Goal: Obtain resource: Download file/media

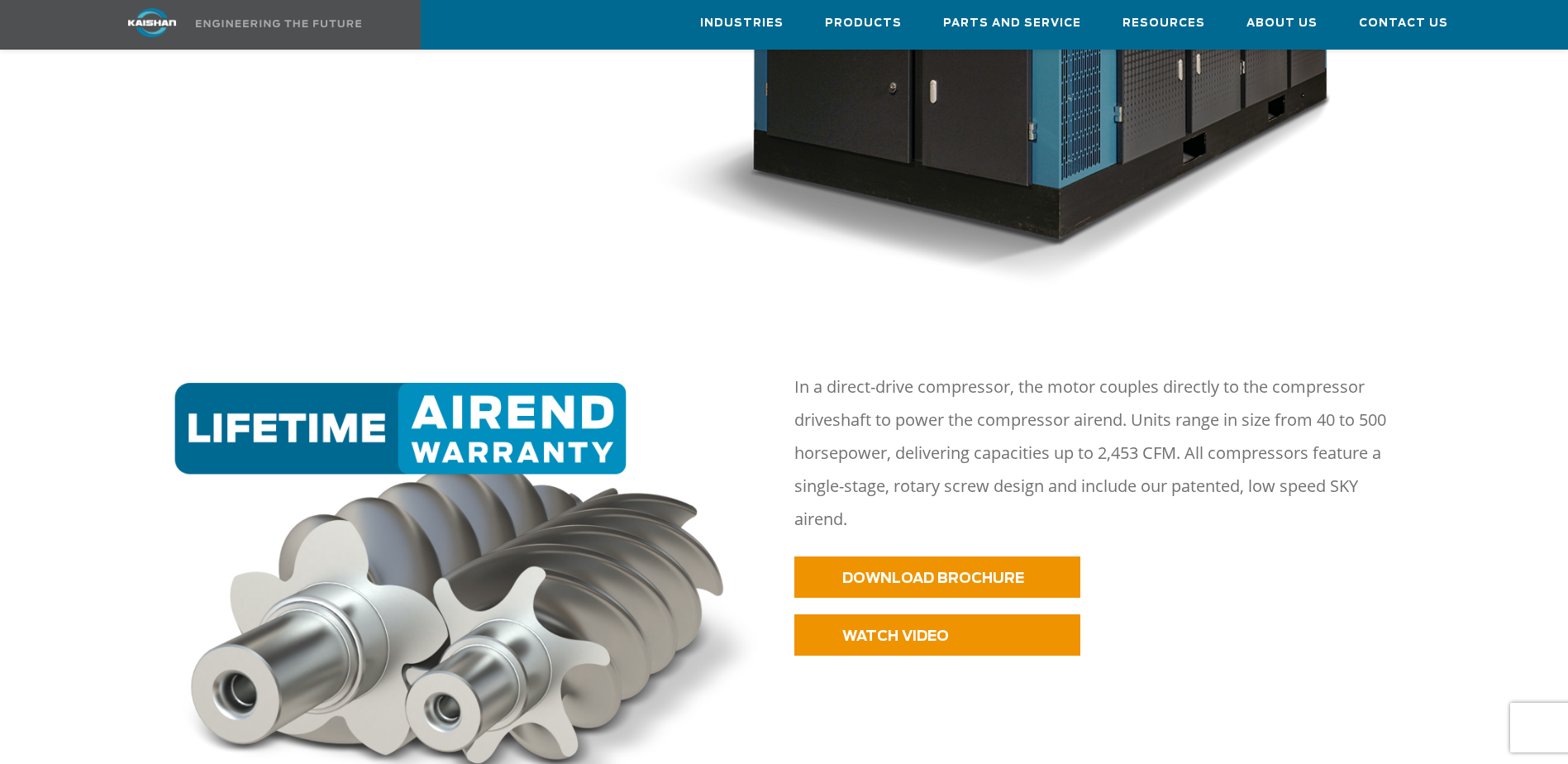
scroll to position [1157, 0]
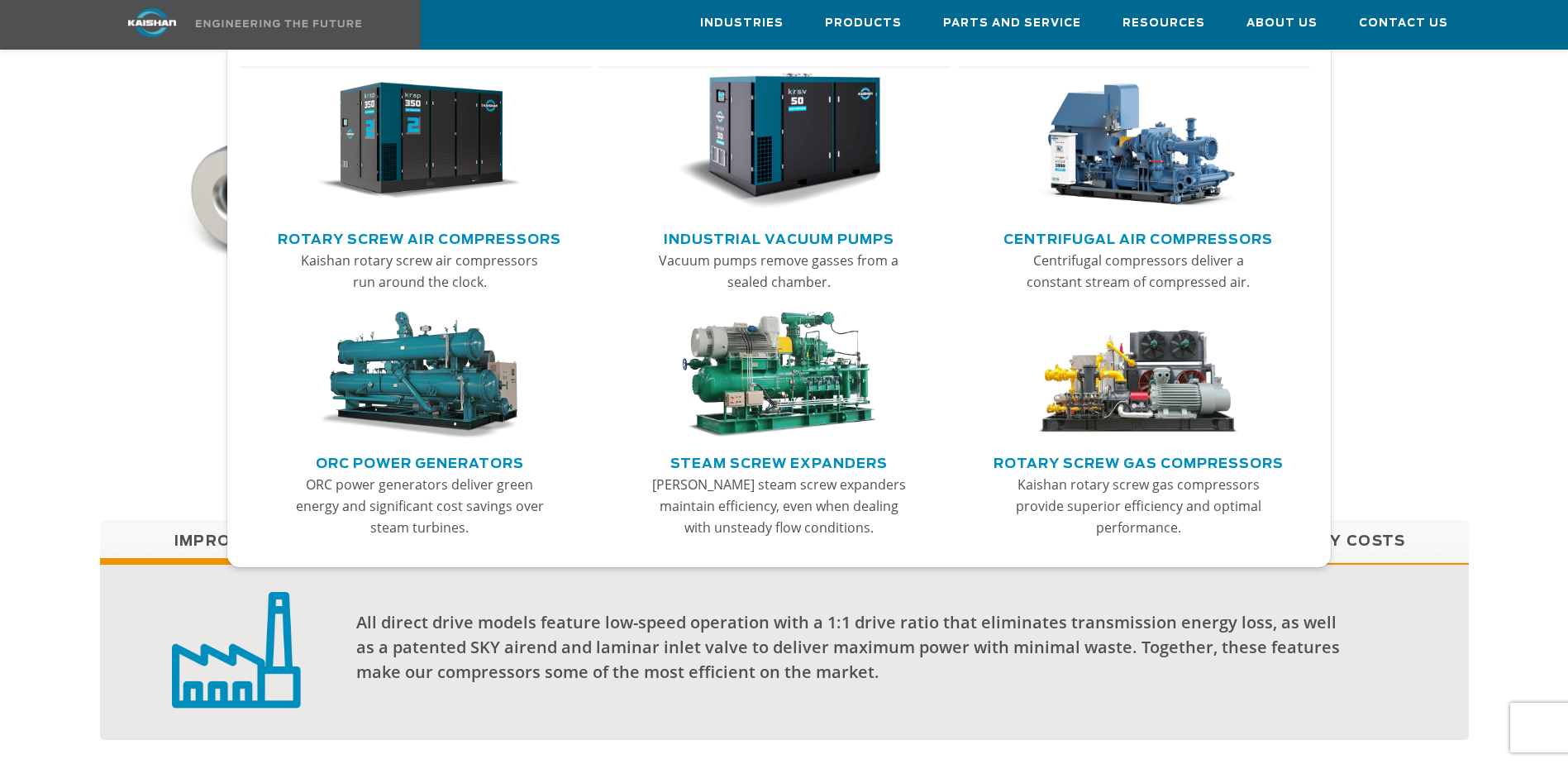
click at [490, 239] on link "Rotary Screw Air Compressors" at bounding box center [419, 237] width 283 height 25
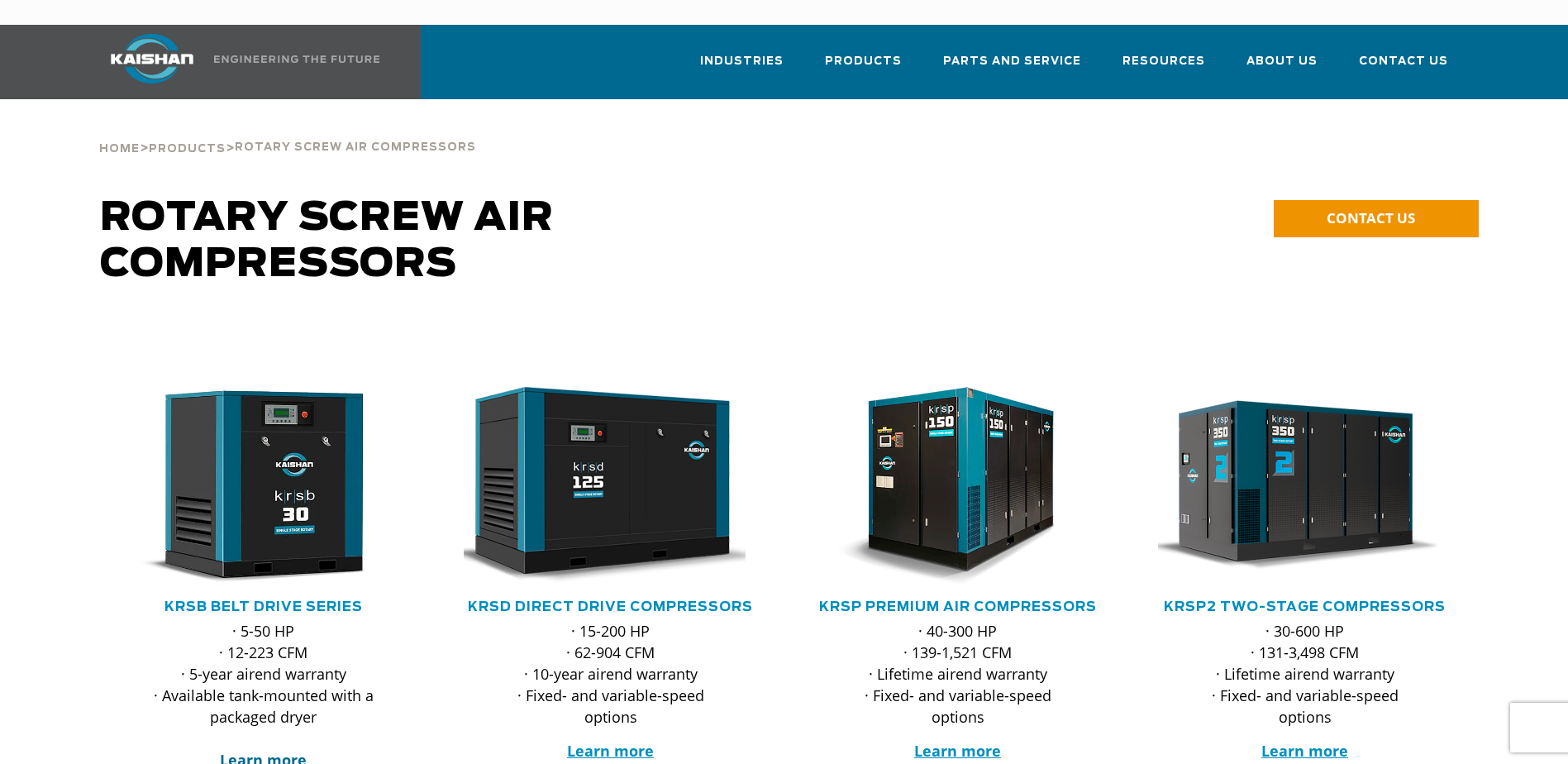
click at [282, 750] on strong "Learn more" at bounding box center [263, 760] width 87 height 20
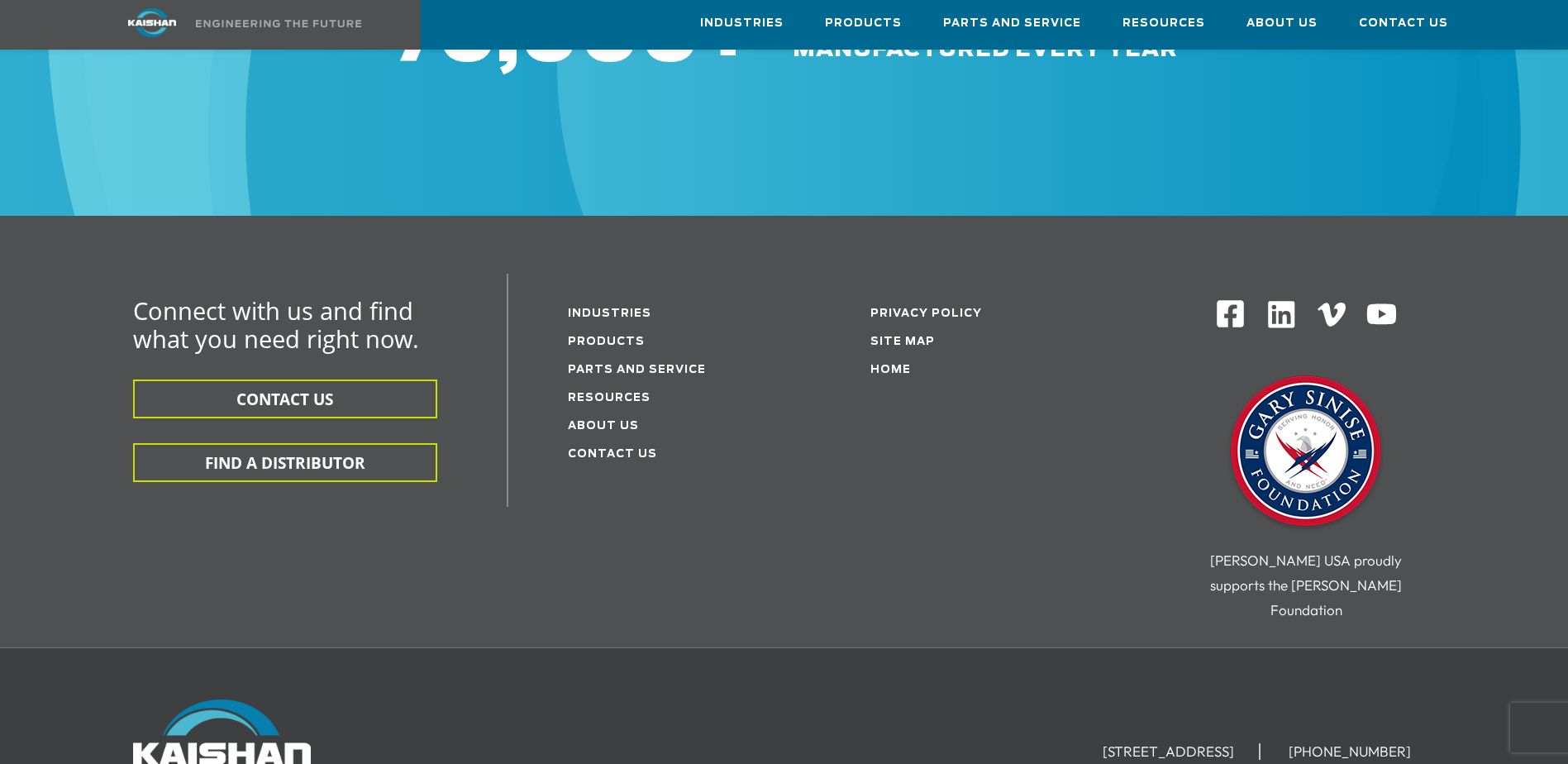
scroll to position [5179, 0]
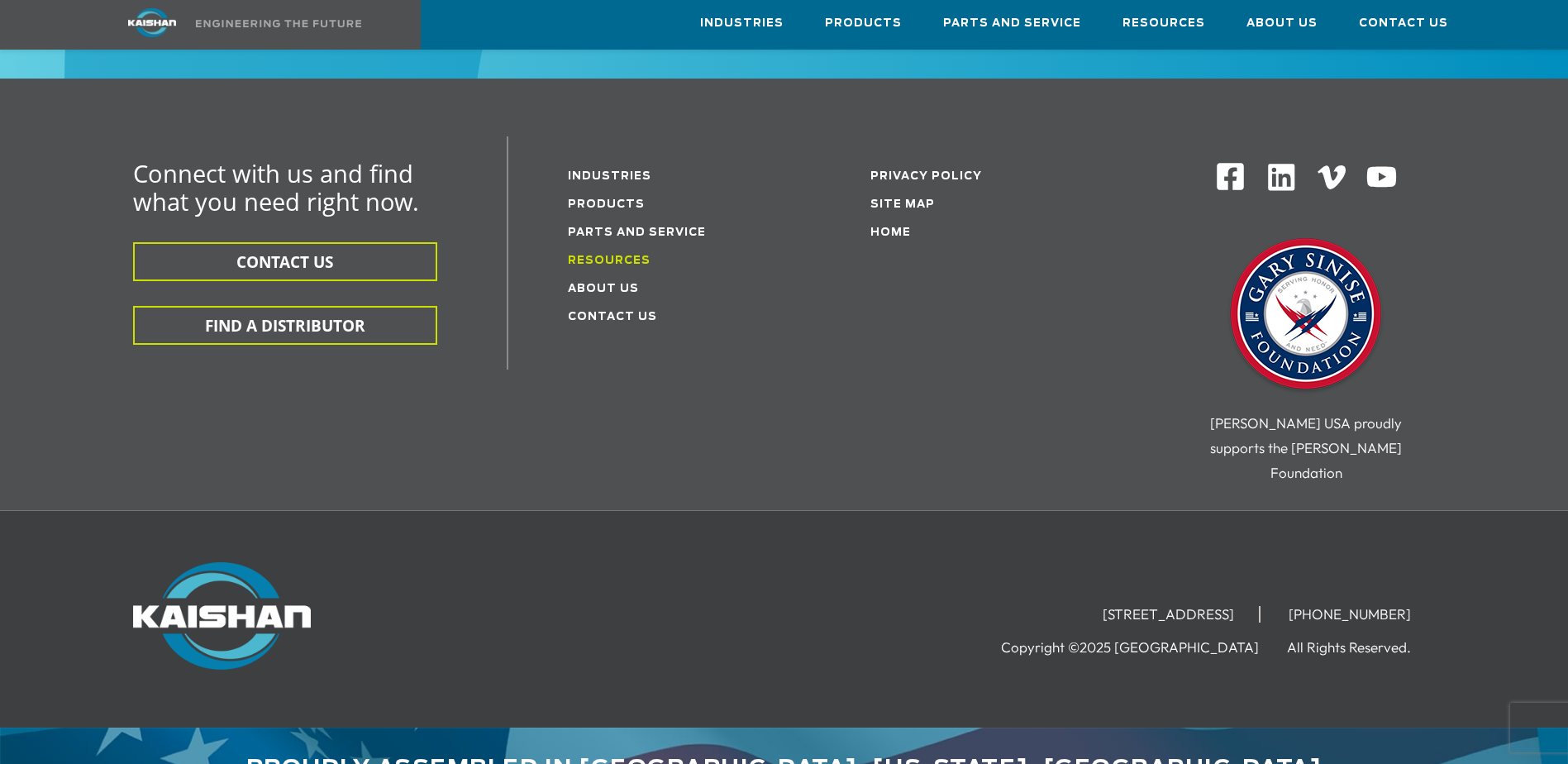
click at [627, 255] on link "Resources" at bounding box center [609, 261] width 82 height 11
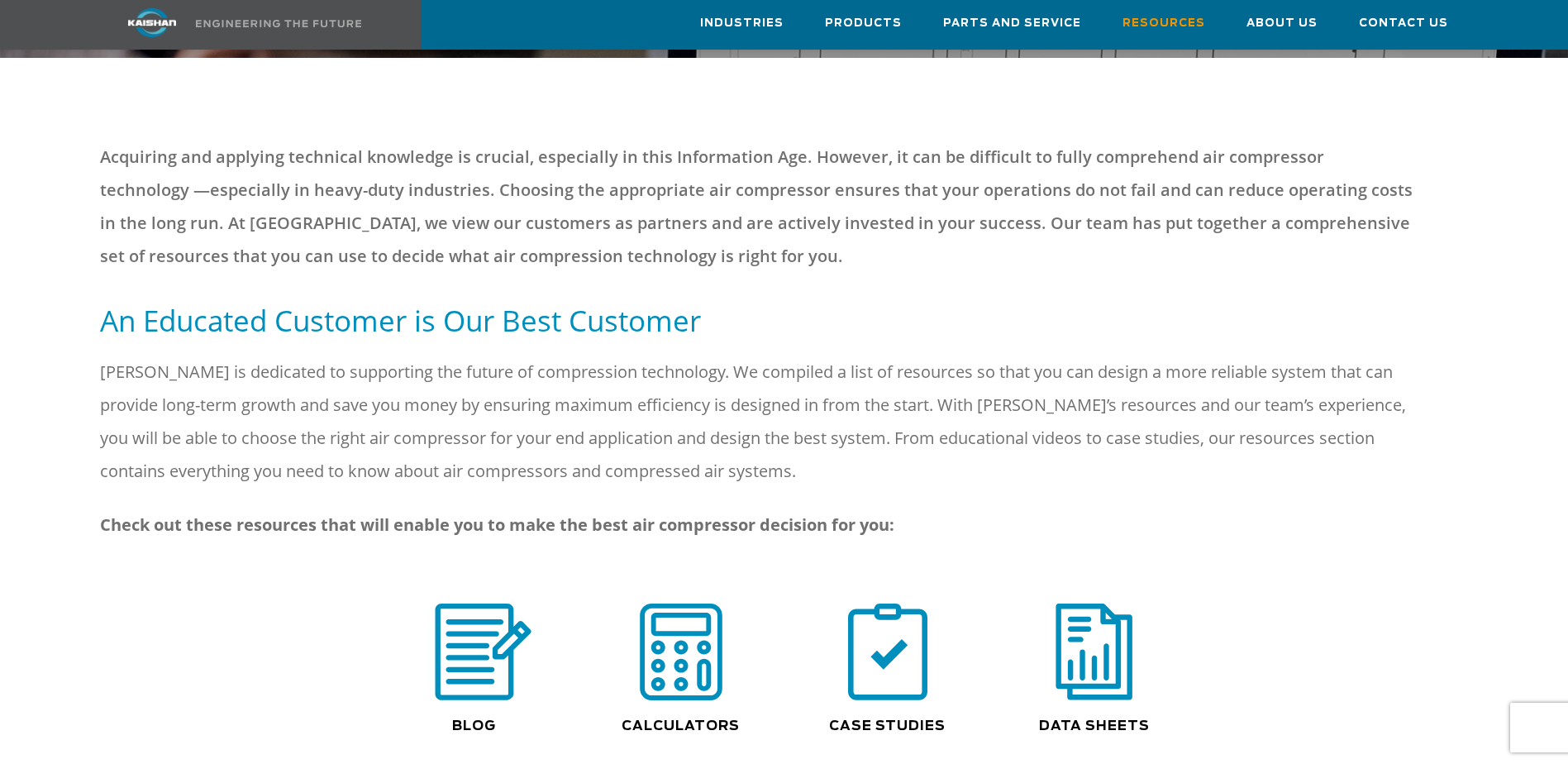
scroll to position [1240, 0]
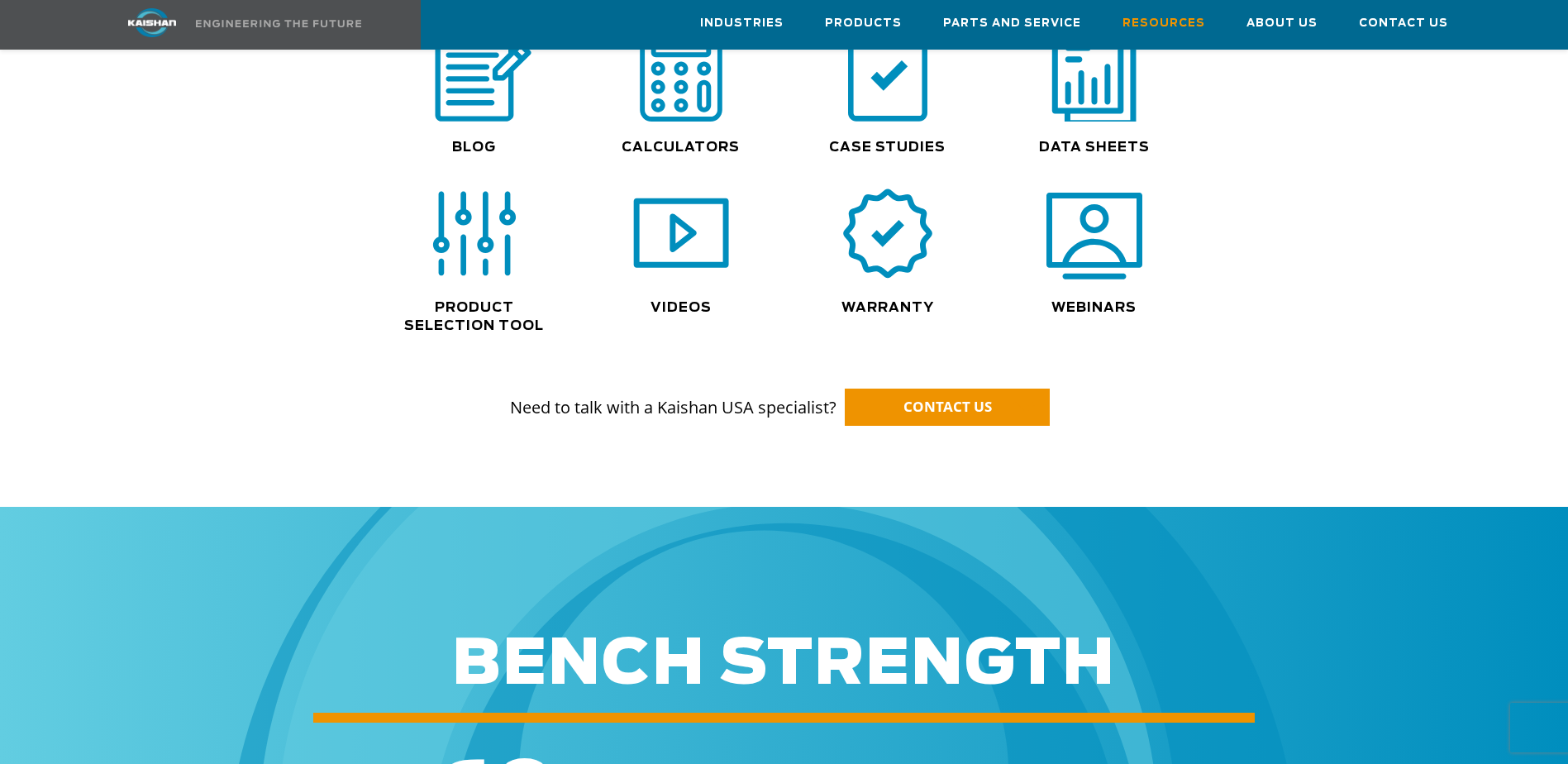
click at [1097, 82] on img at bounding box center [1095, 73] width 106 height 107
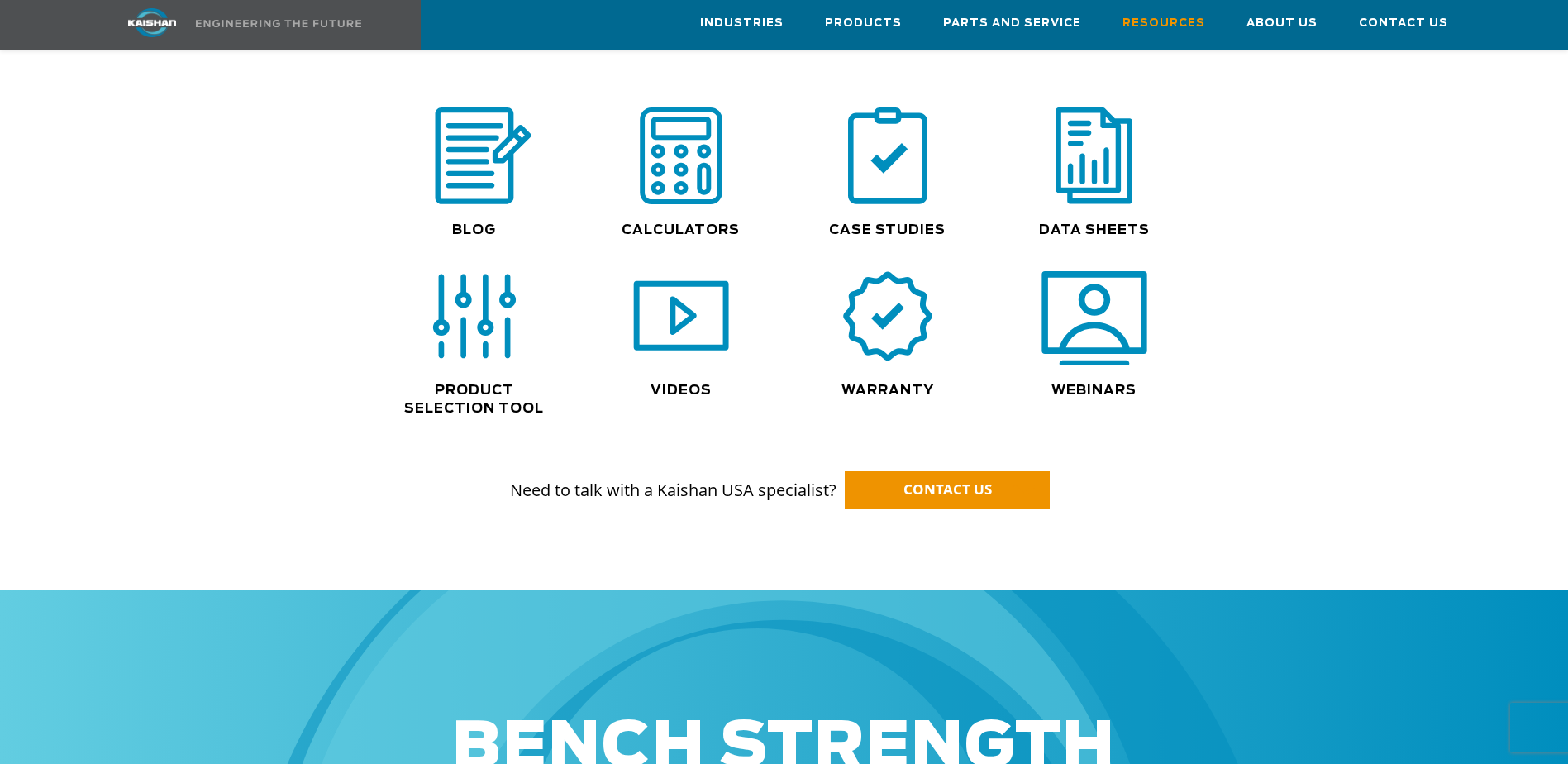
scroll to position [1075, 0]
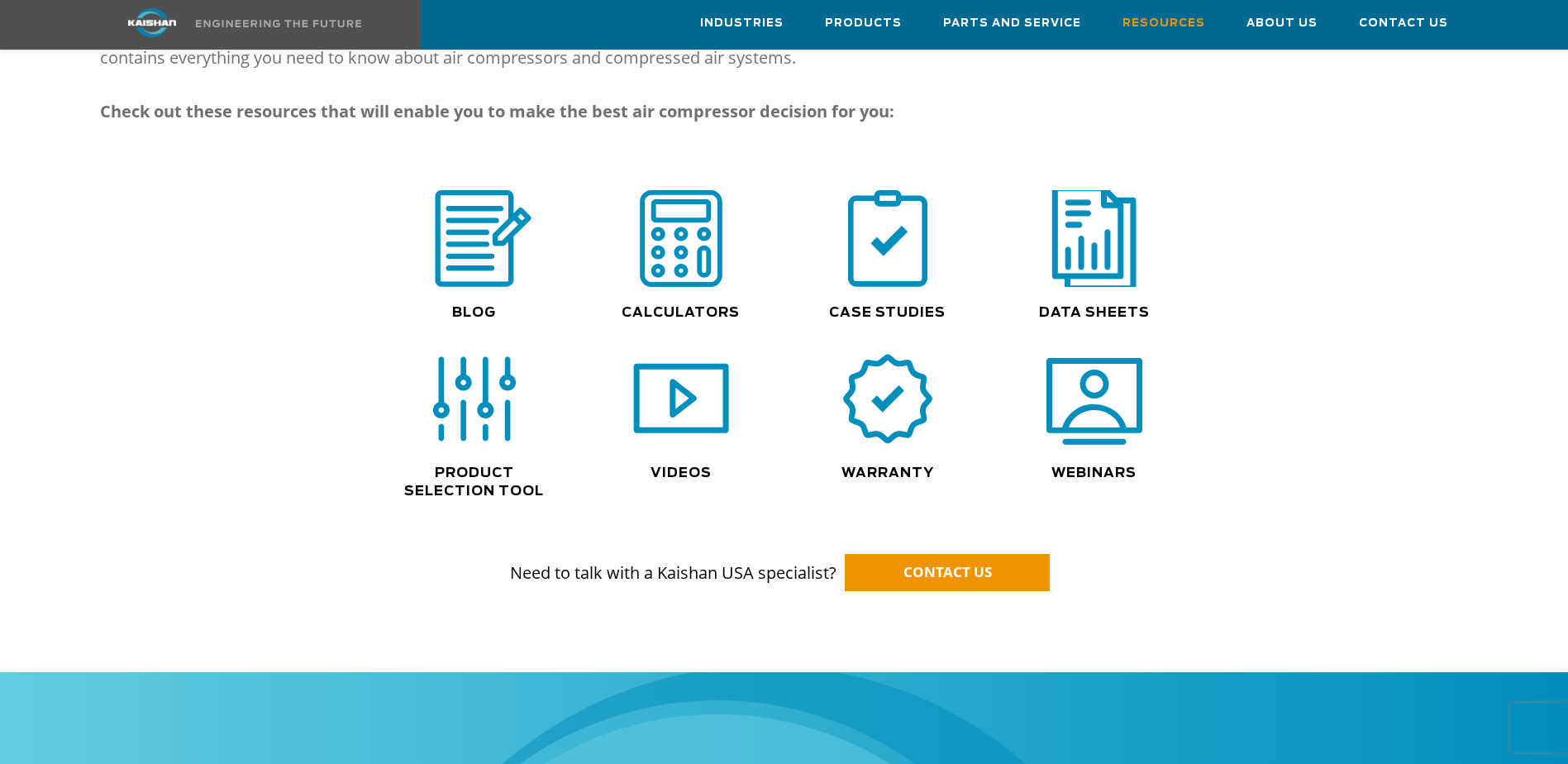
click at [1097, 210] on img at bounding box center [1095, 238] width 106 height 107
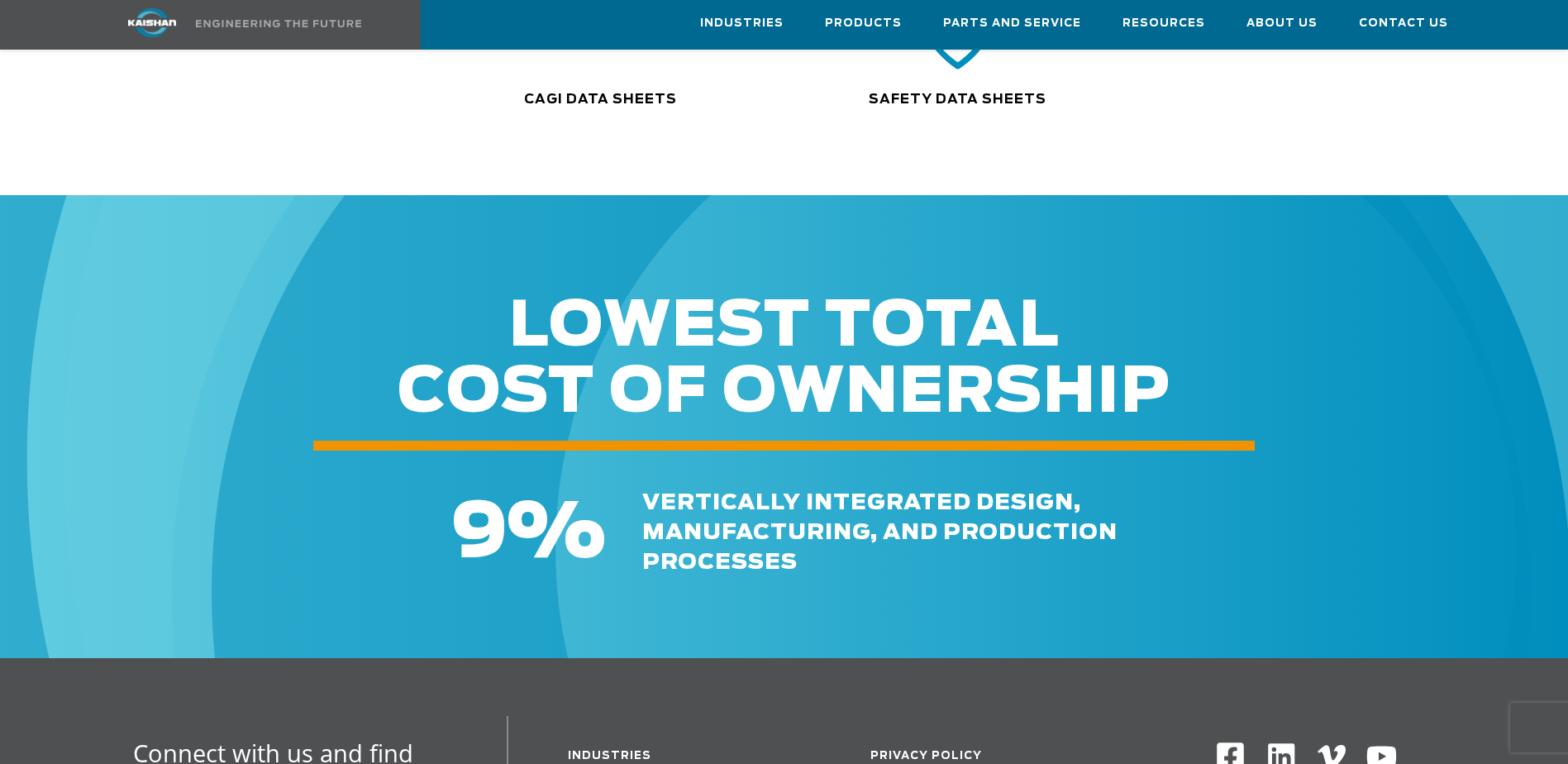
scroll to position [337, 0]
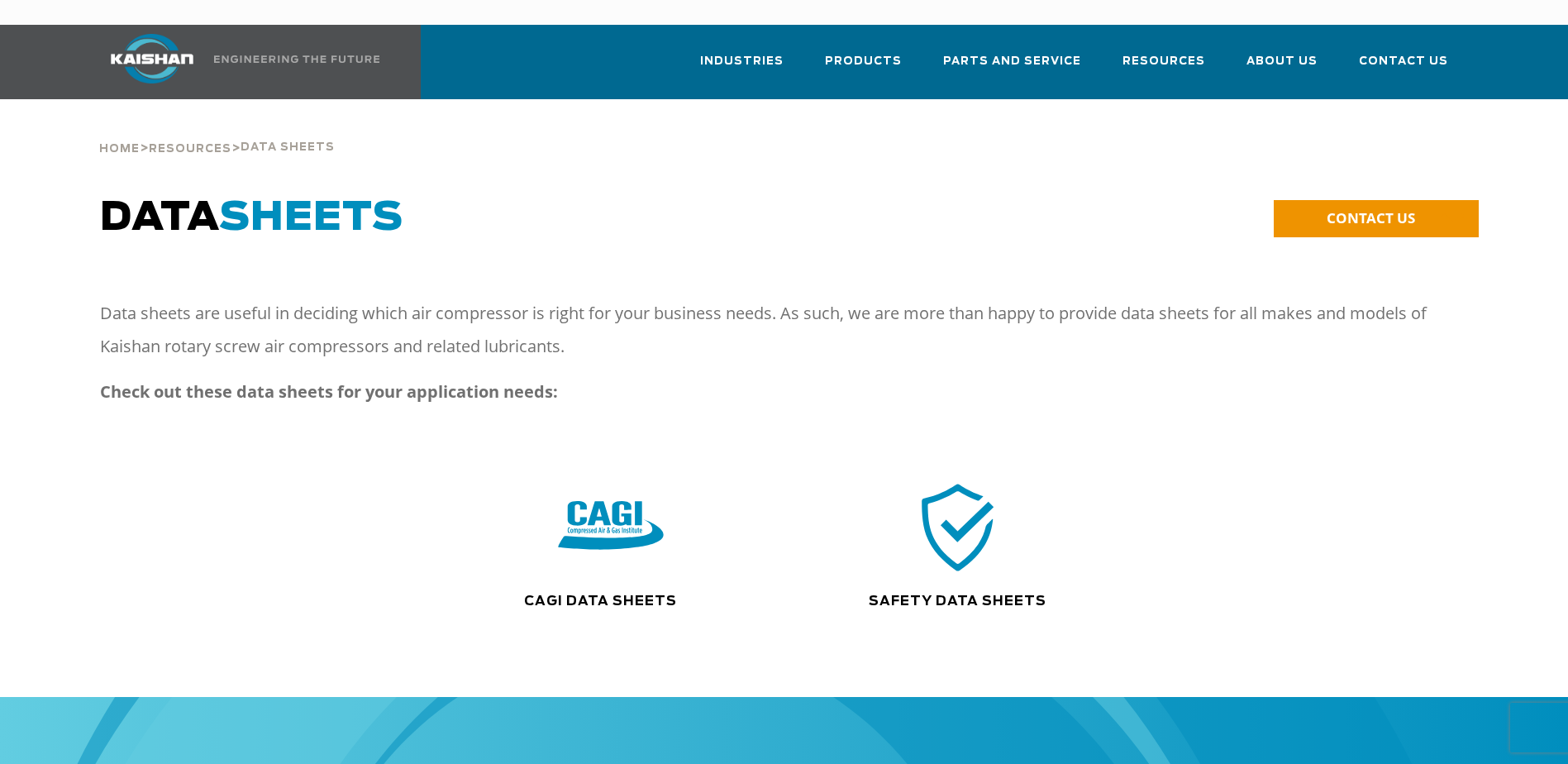
click at [612, 503] on img at bounding box center [611, 527] width 106 height 107
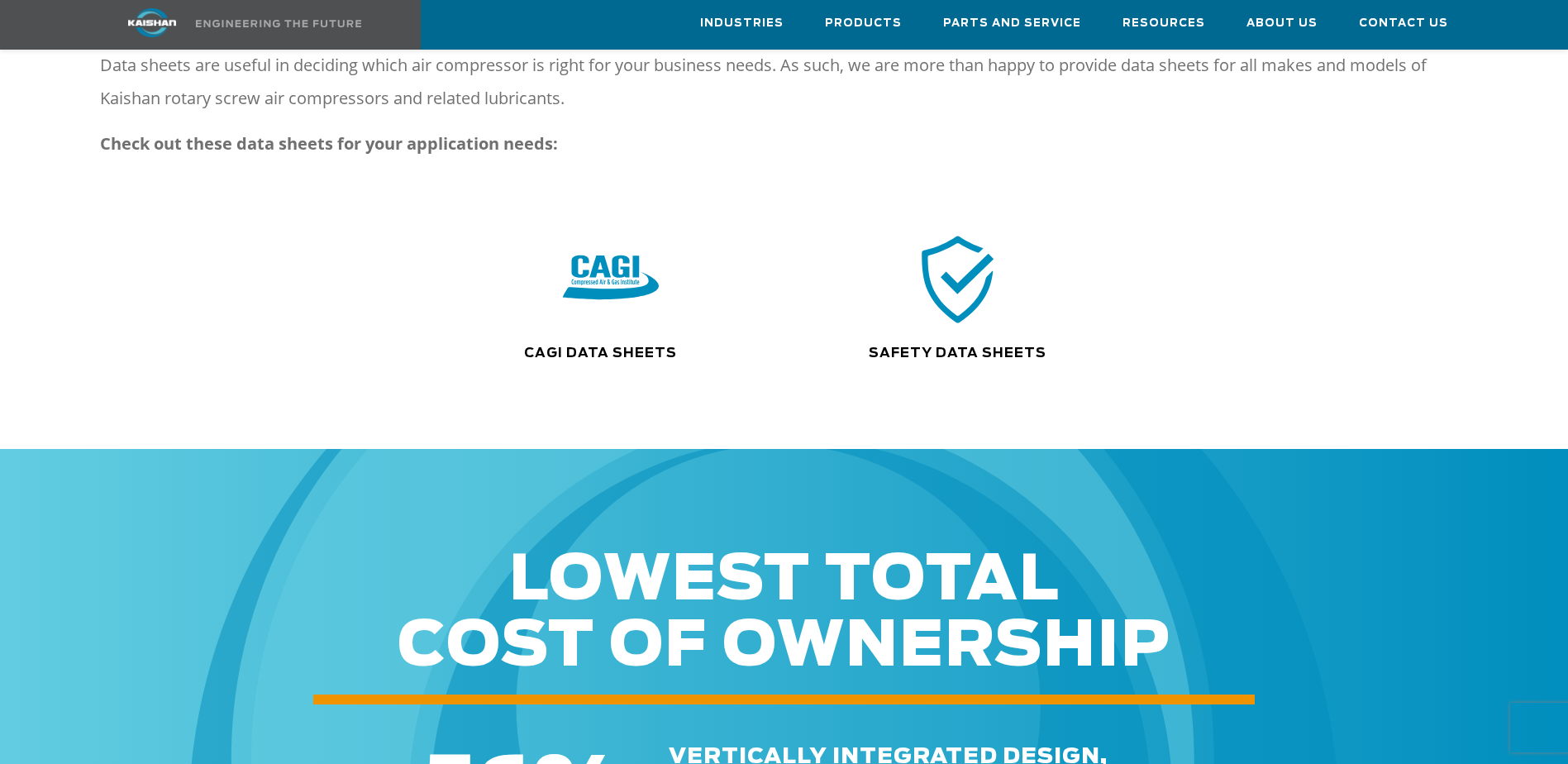
scroll to position [579, 0]
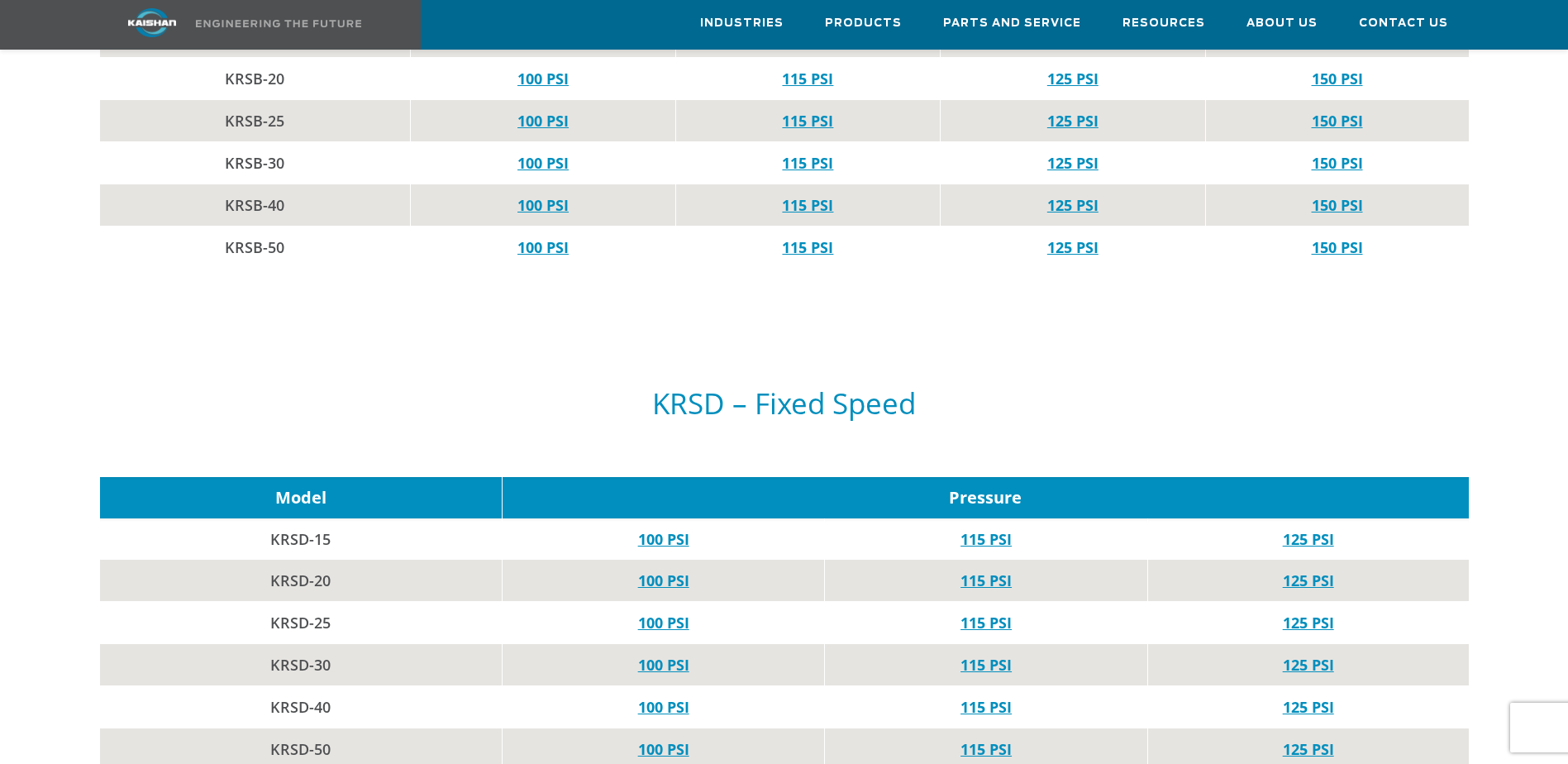
scroll to position [827, 0]
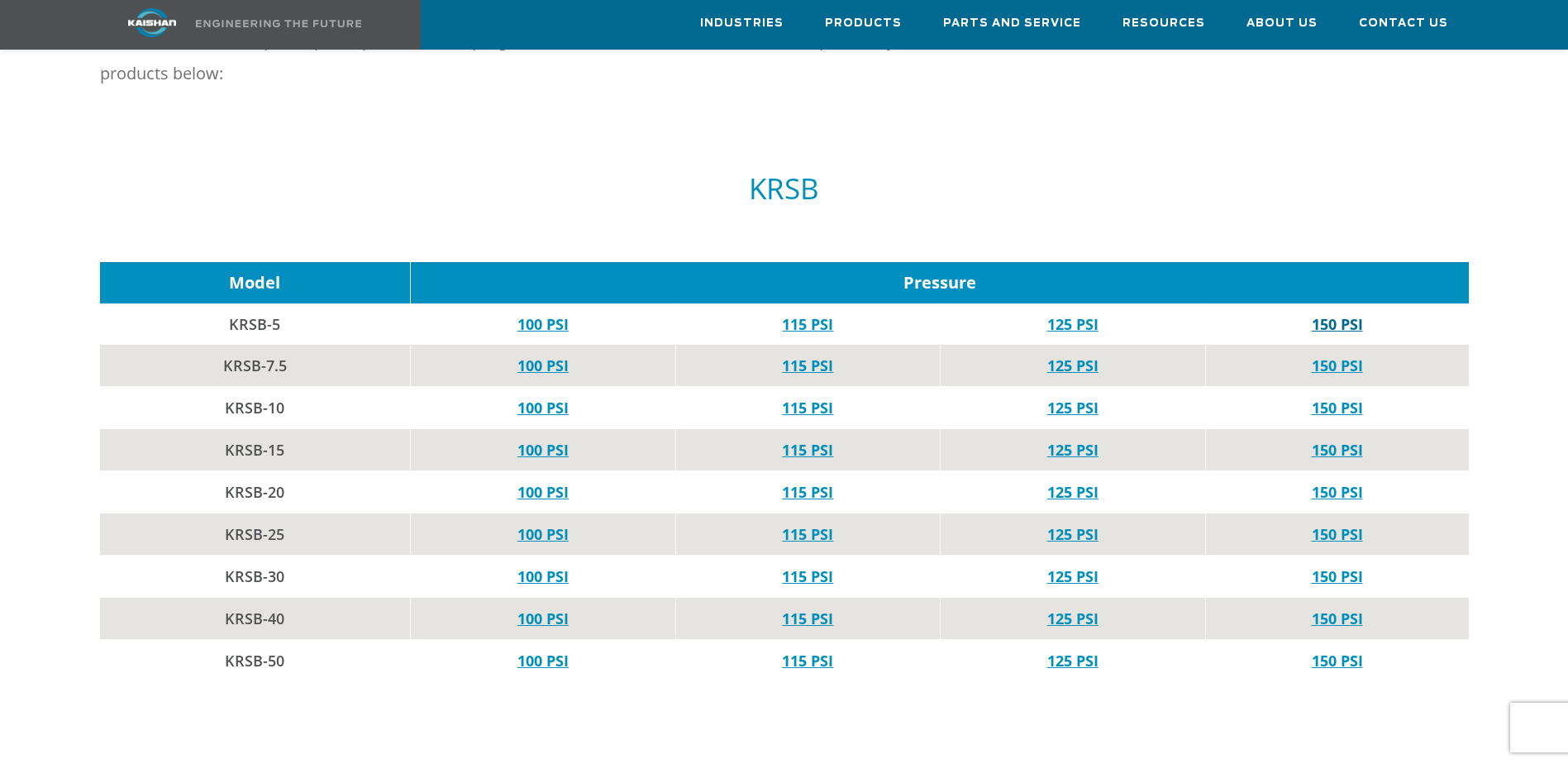
click at [1337, 314] on link "150 PSI" at bounding box center [1337, 324] width 51 height 20
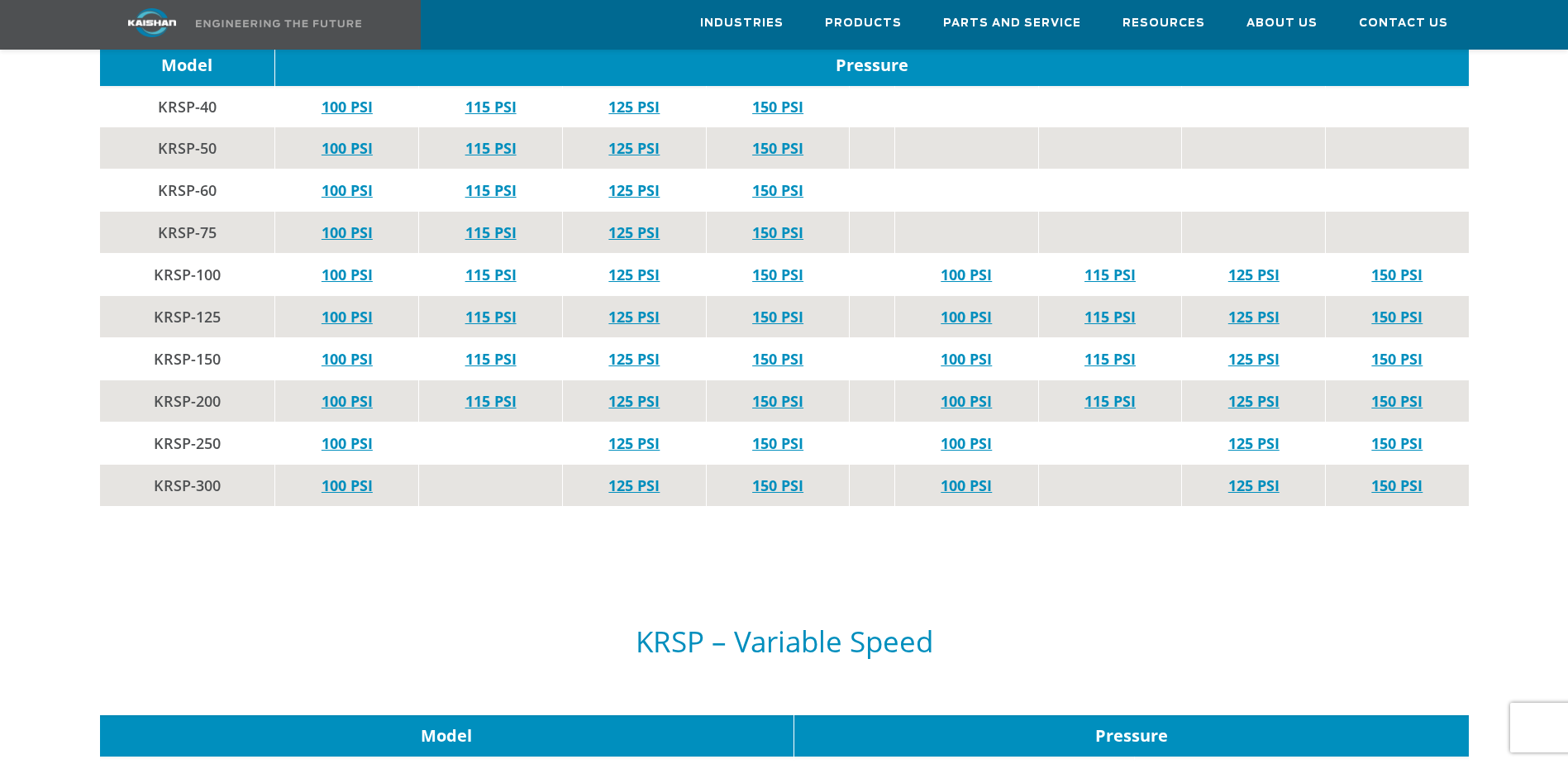
scroll to position [3802, 0]
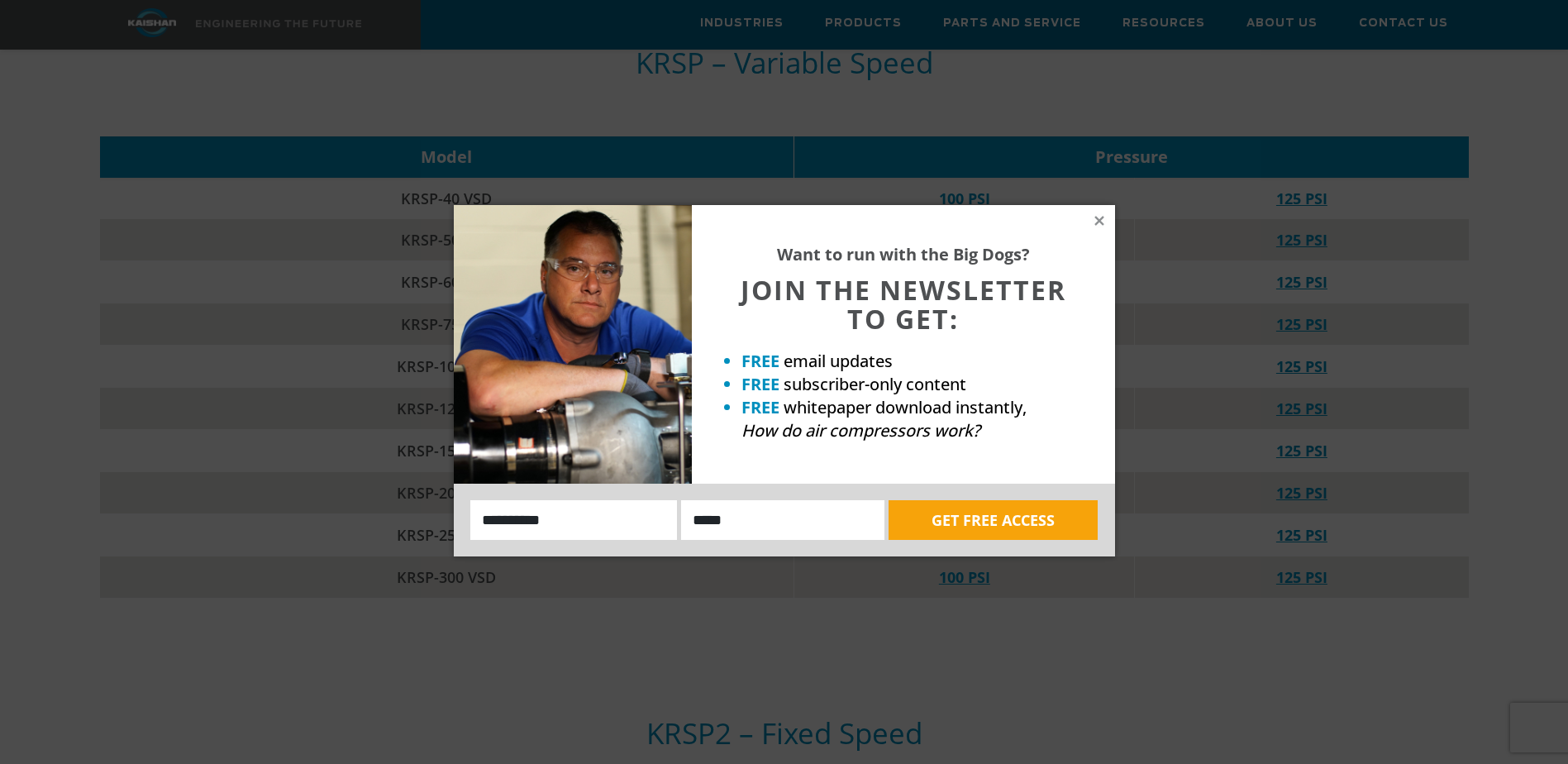
drag, startPoint x: 1448, startPoint y: 430, endPoint x: 1131, endPoint y: 206, distance: 388.2
click at [1449, 426] on div "Want to run with the Big Dogs? JOIN THE NEWSLETTER TO GET: FREE email updates F…" at bounding box center [784, 382] width 1568 height 764
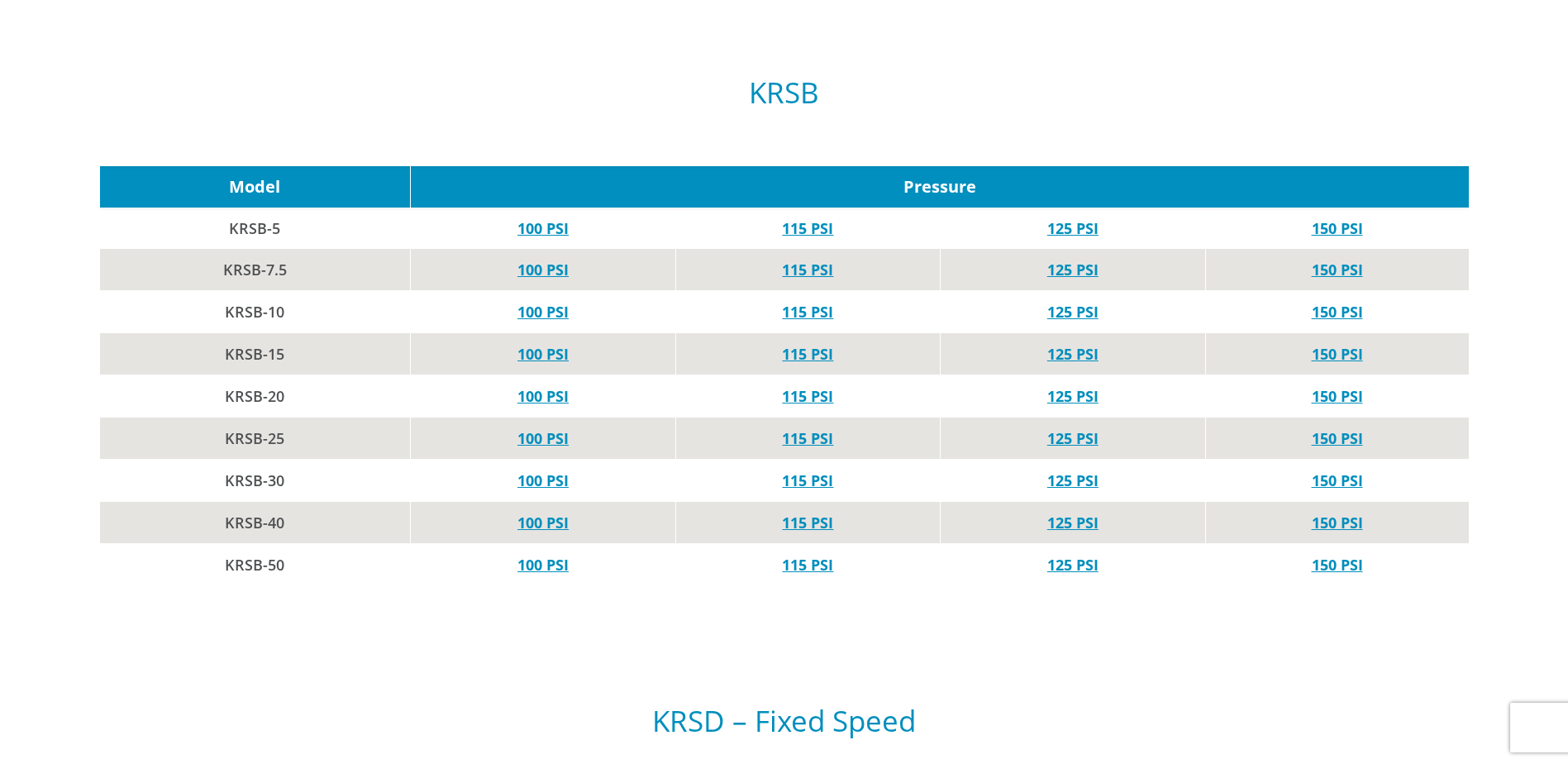
scroll to position [0, 0]
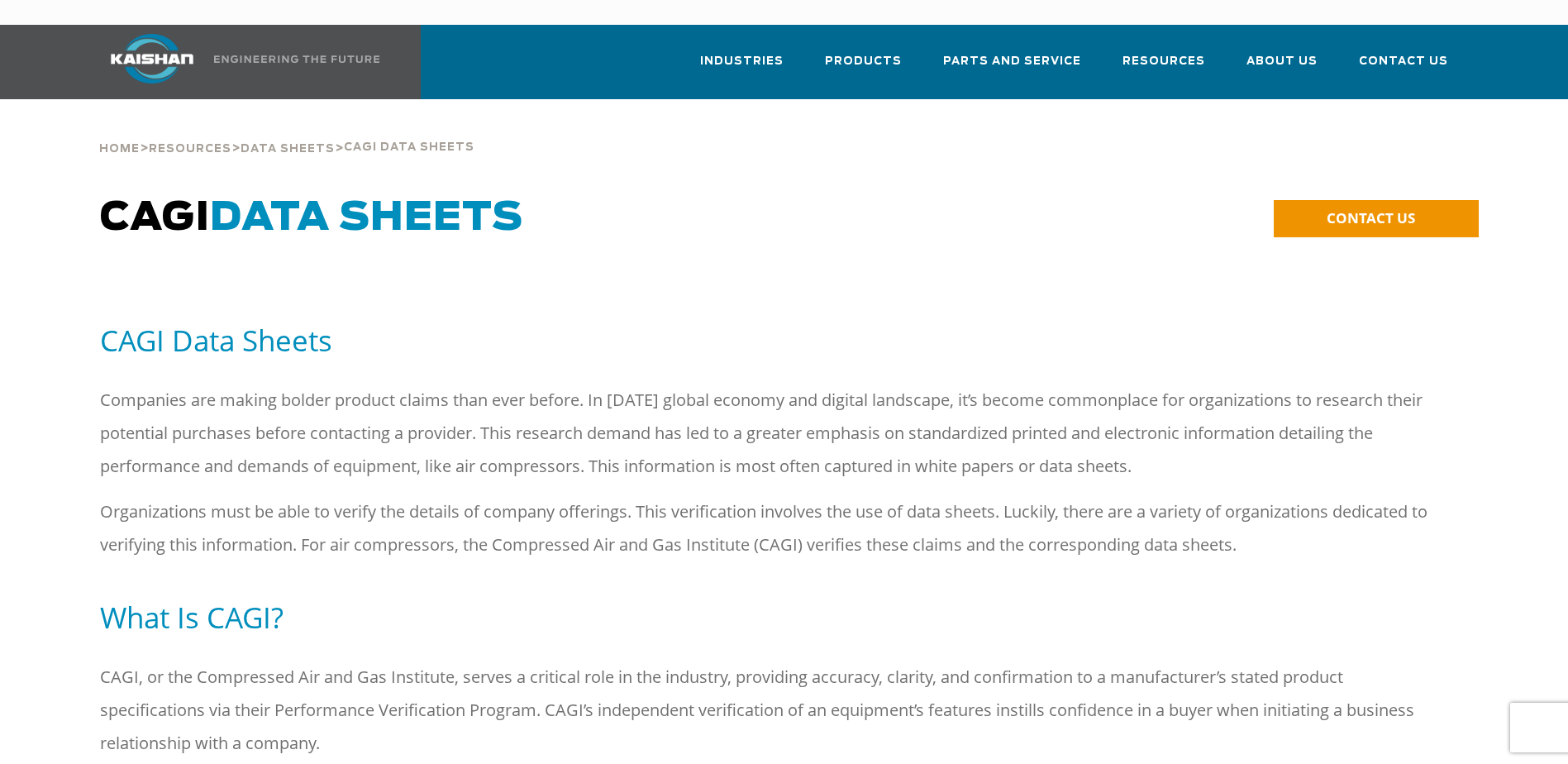
drag, startPoint x: 824, startPoint y: 600, endPoint x: 771, endPoint y: 337, distance: 268.3
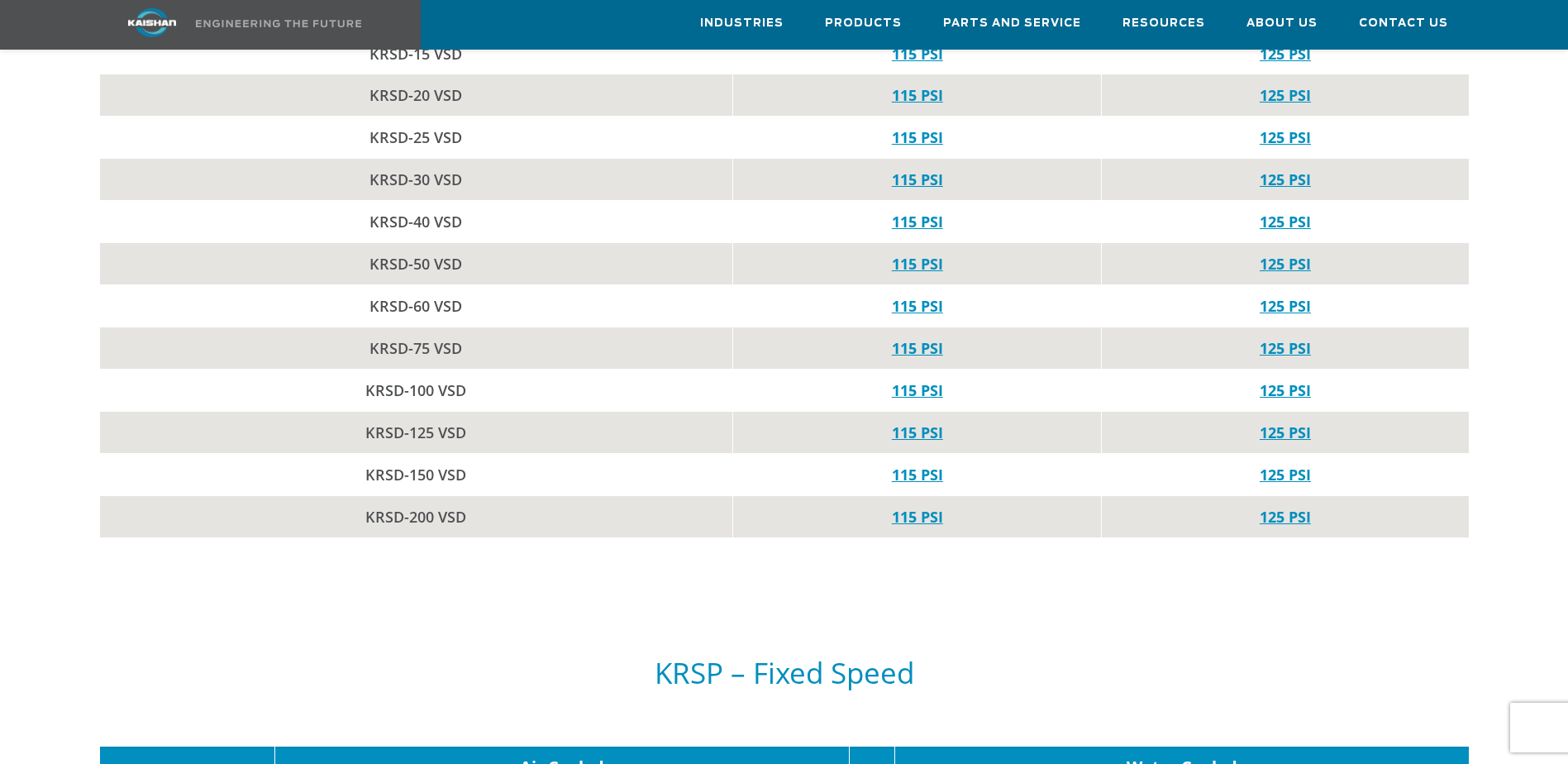
scroll to position [2149, 0]
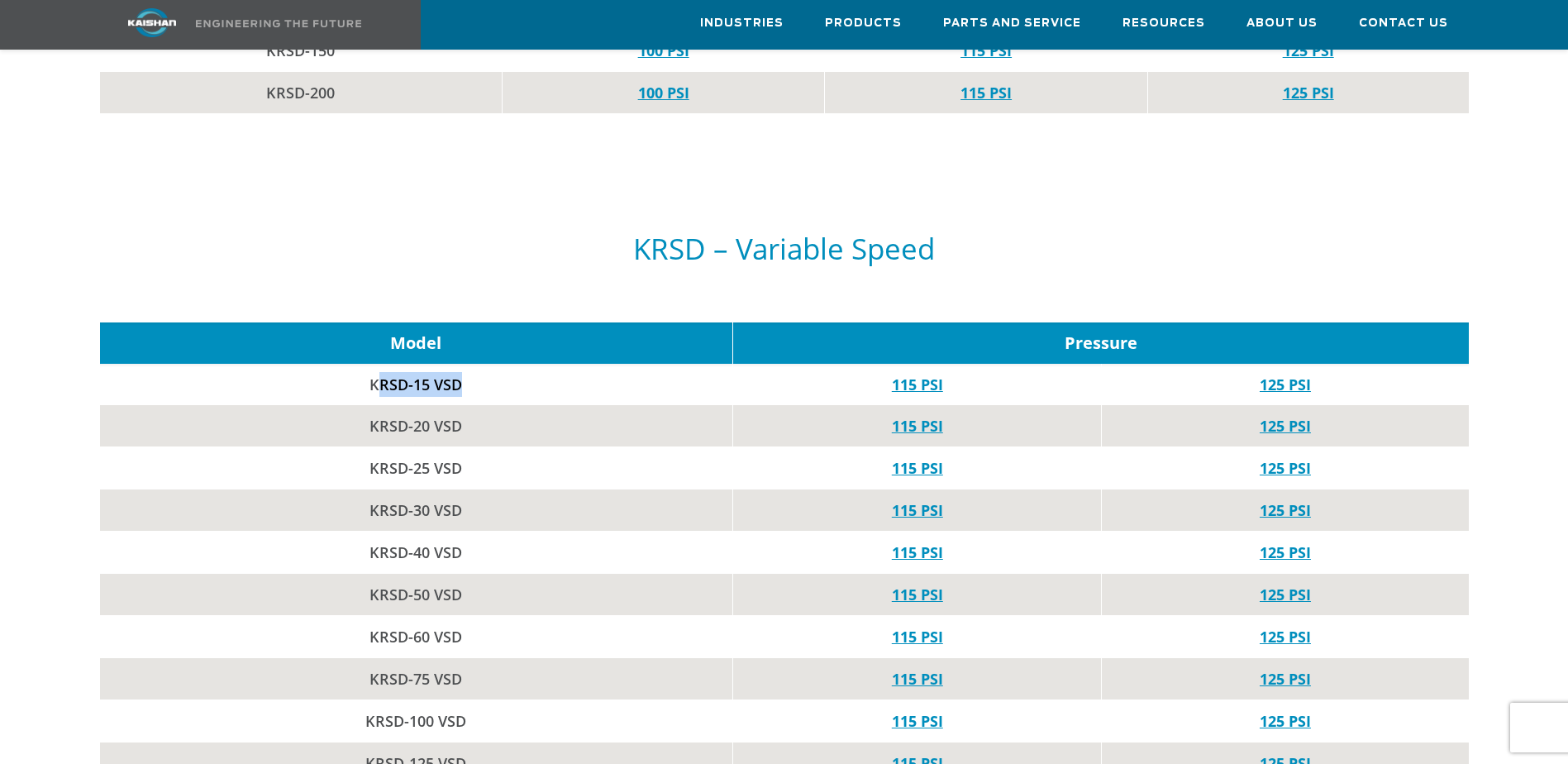
drag, startPoint x: 481, startPoint y: 360, endPoint x: 378, endPoint y: 348, distance: 103.7
click at [378, 364] on td "KRSD-15 VSD" at bounding box center [417, 384] width 633 height 41
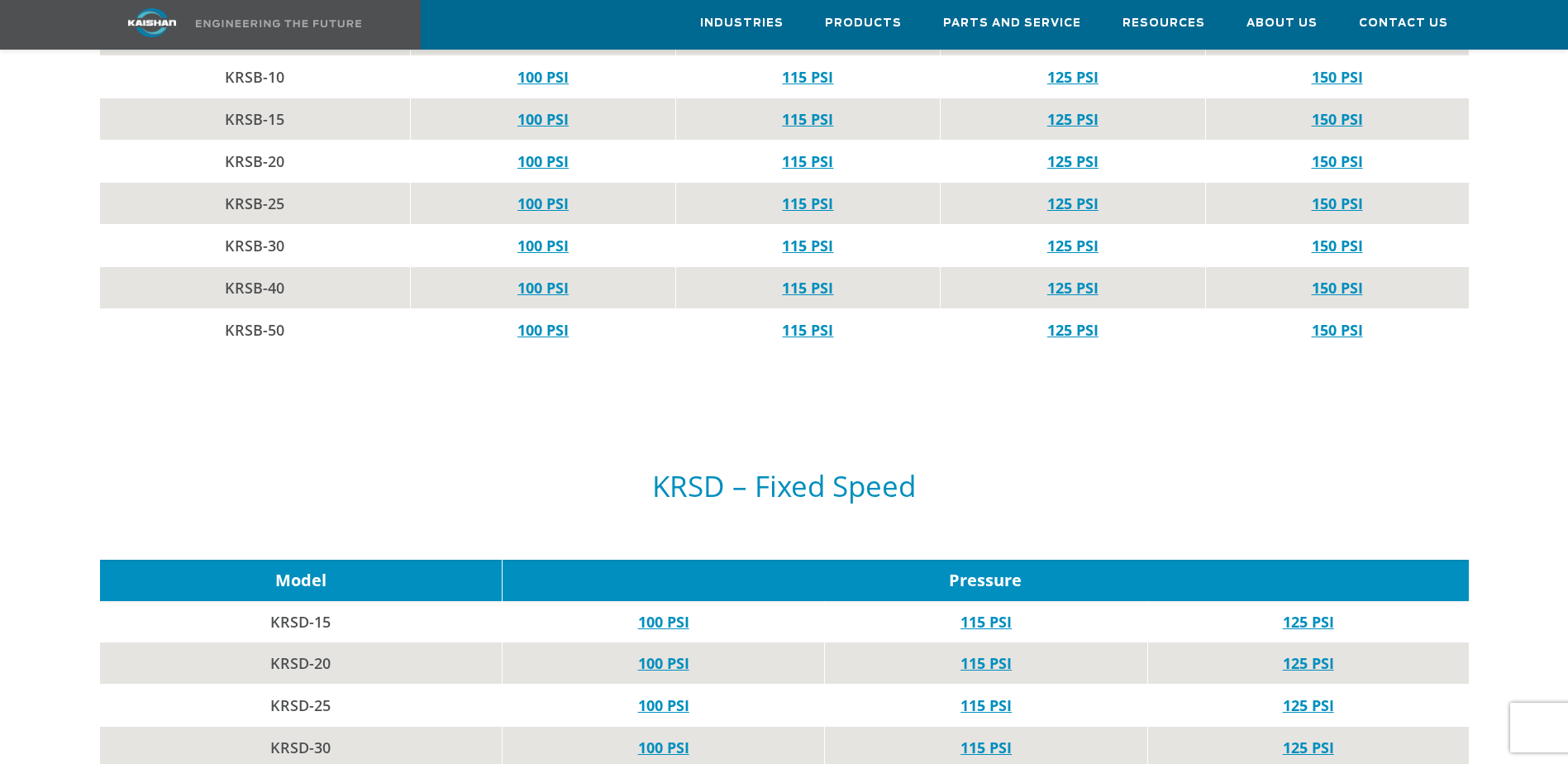
scroll to position [991, 0]
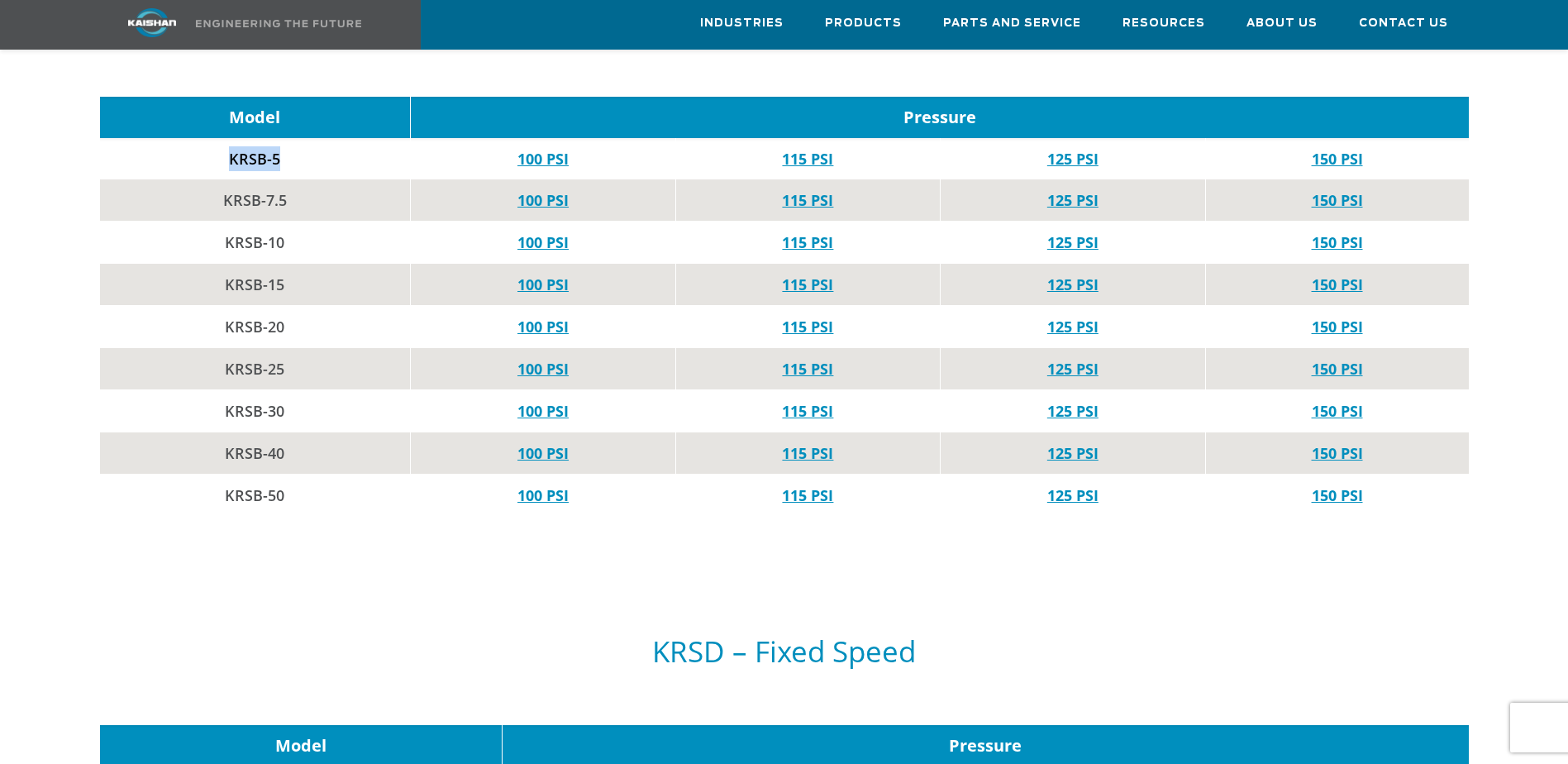
drag, startPoint x: 285, startPoint y: 118, endPoint x: 226, endPoint y: 129, distance: 60.0
click at [226, 138] on td "KRSB-5" at bounding box center [255, 159] width 311 height 41
copy td "KRSB-5"
